Goal: Check status: Check status

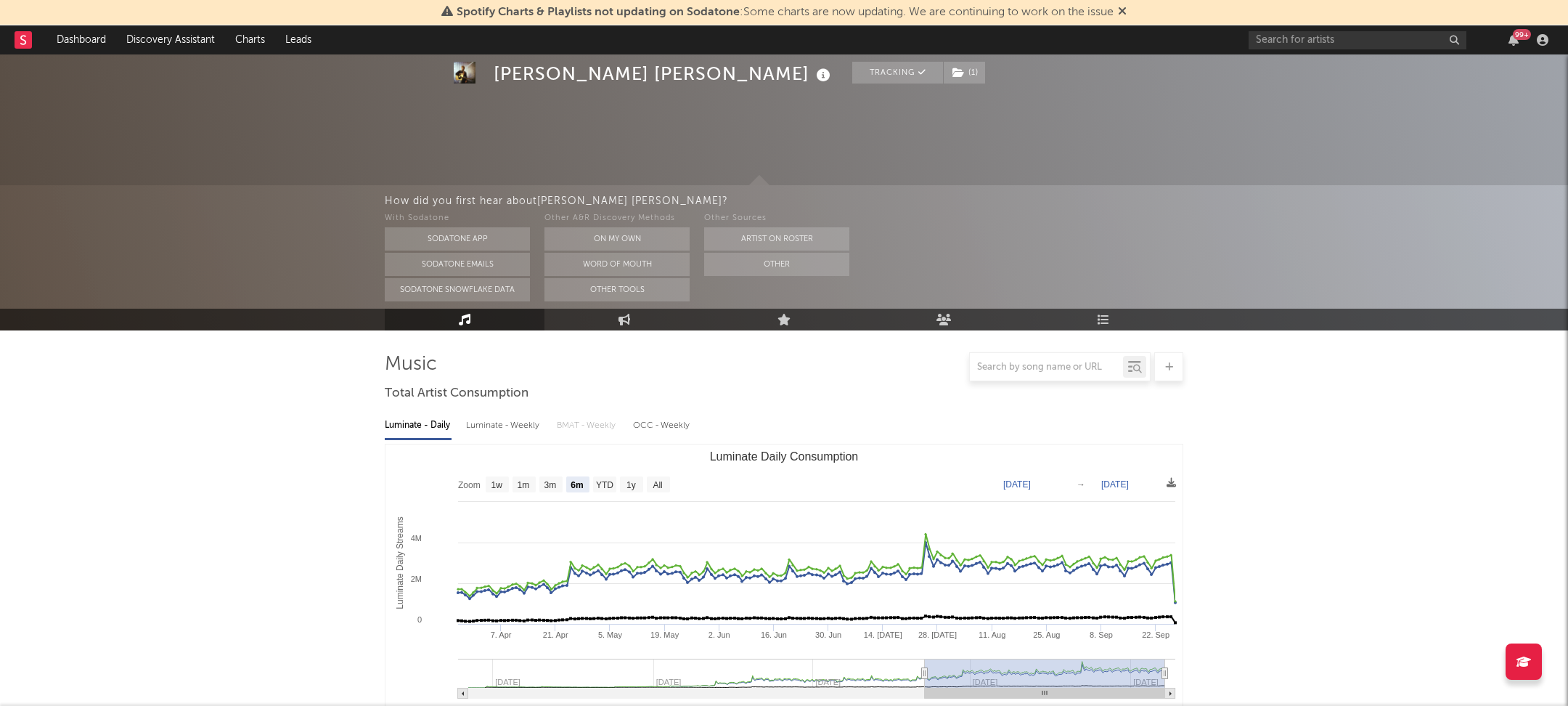
select select "6m"
select select "1w"
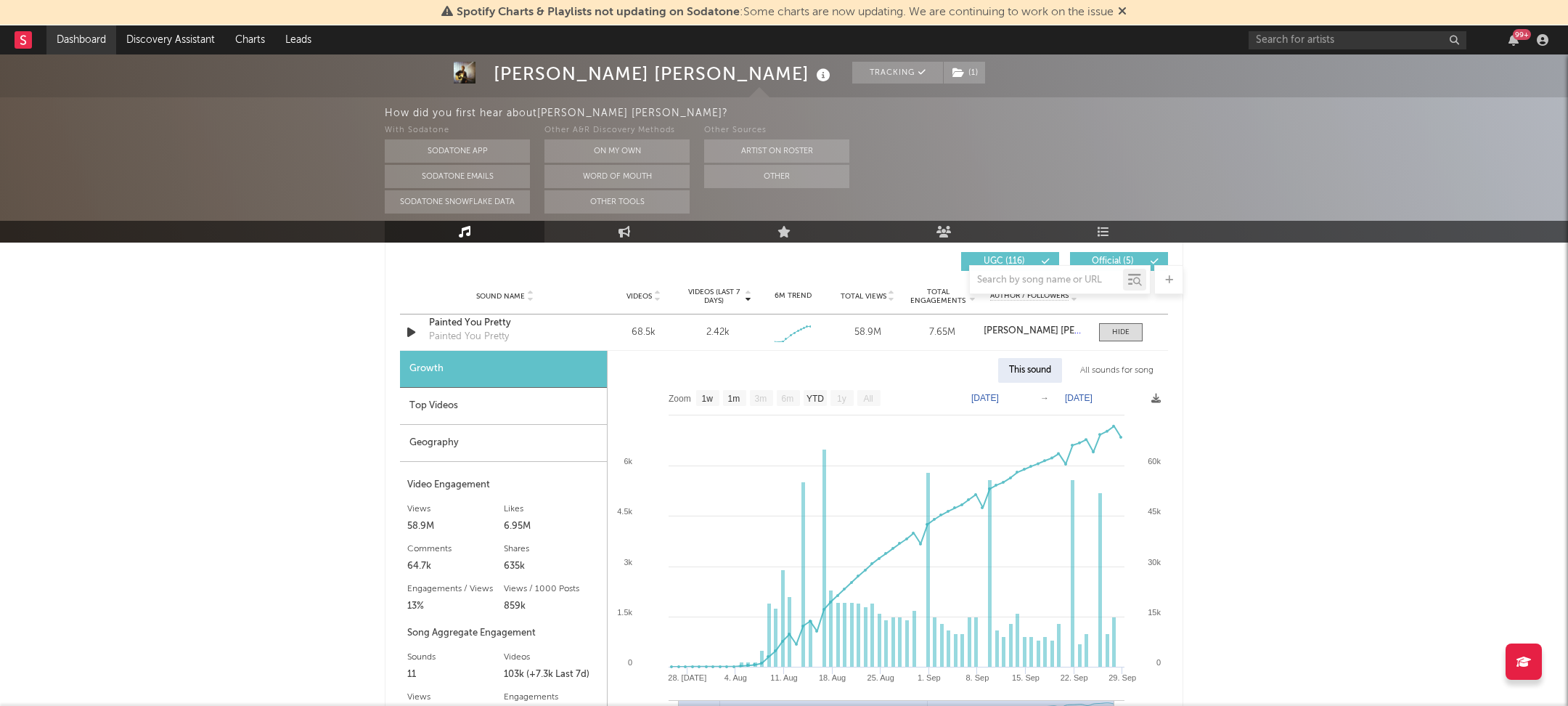
click at [82, 42] on link "Dashboard" at bounding box center [81, 39] width 70 height 29
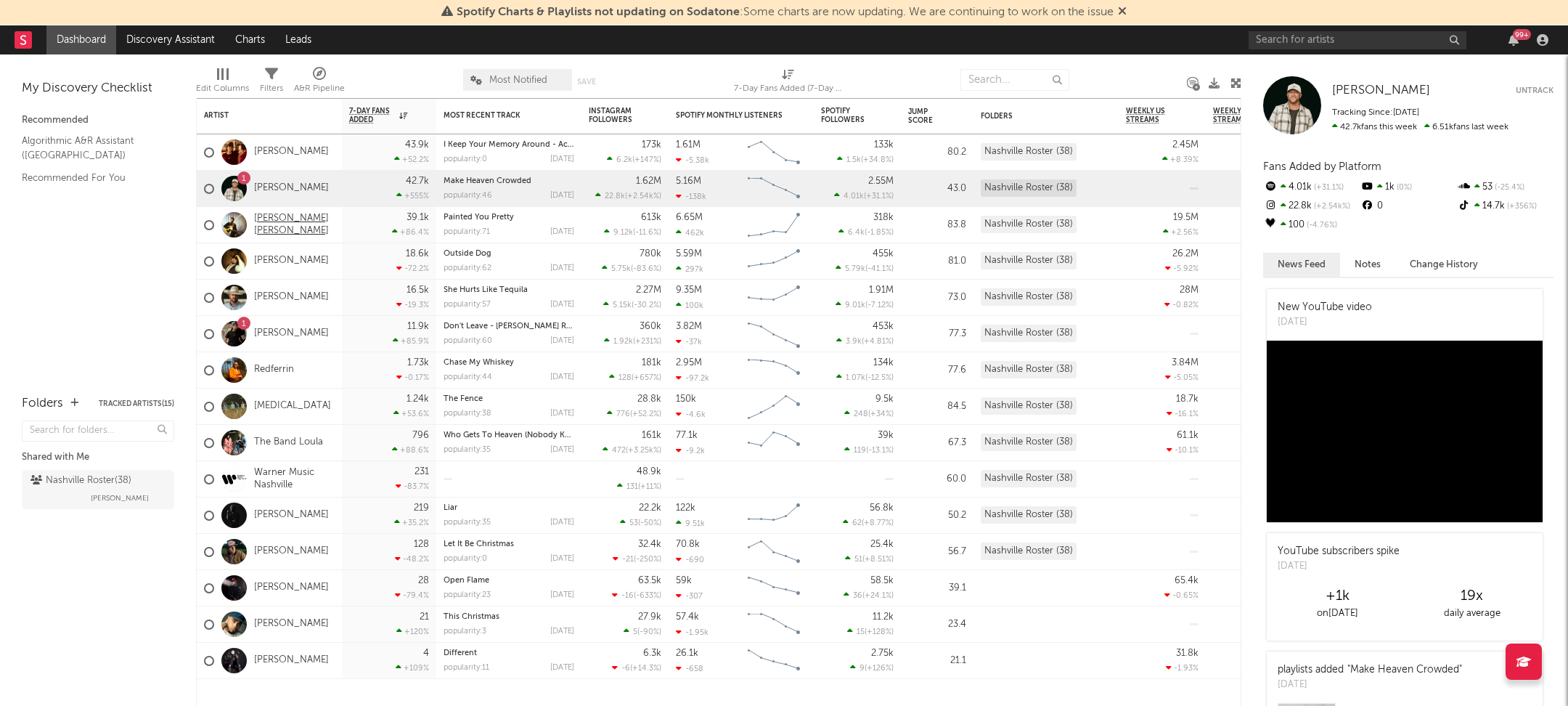
click at [275, 217] on link "[PERSON_NAME] [PERSON_NAME]" at bounding box center [294, 225] width 80 height 25
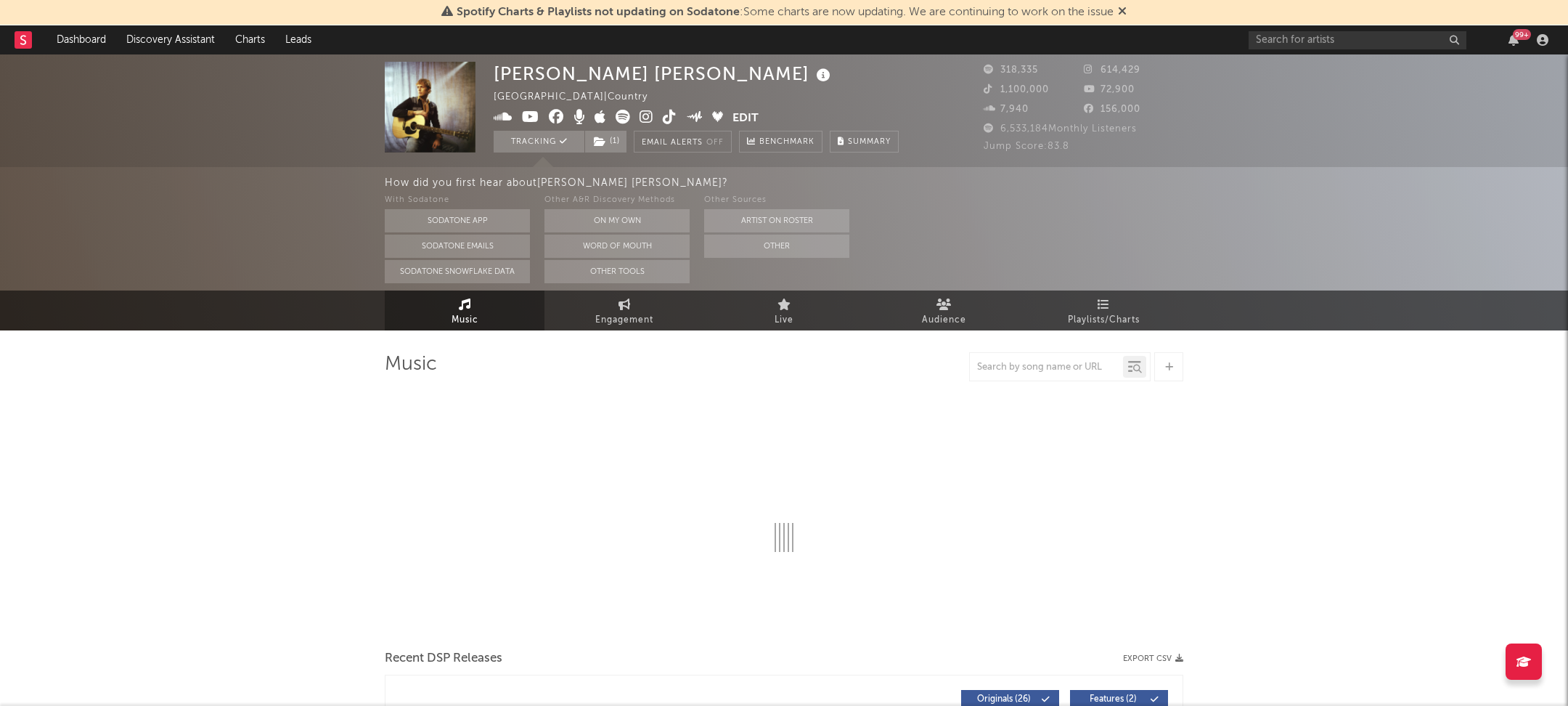
select select "6m"
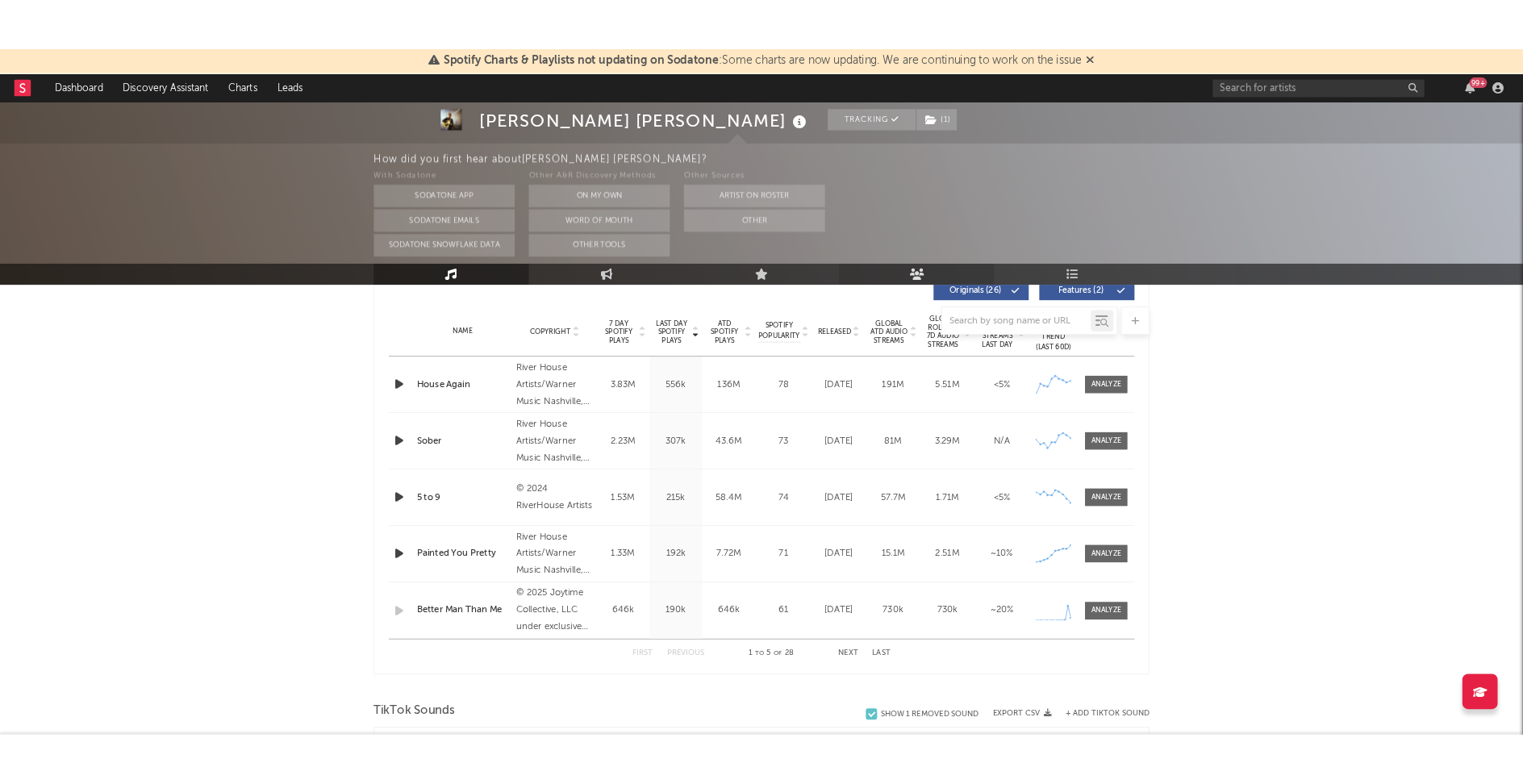
scroll to position [573, 0]
